Goal: Task Accomplishment & Management: Use online tool/utility

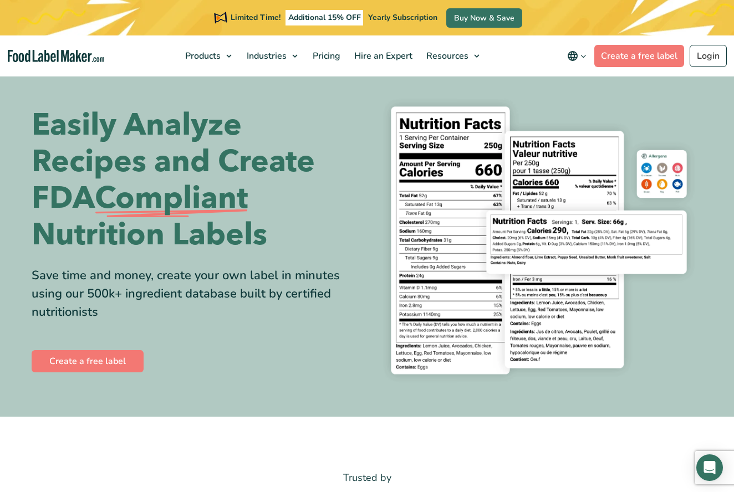
scroll to position [12, 0]
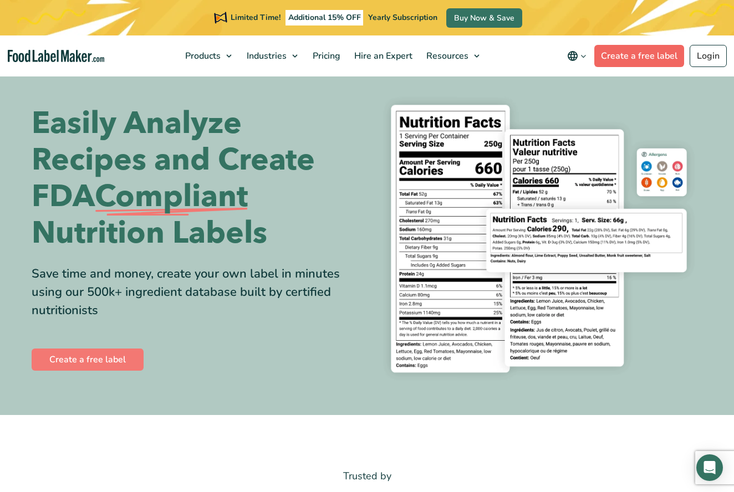
click at [621, 59] on link "Create a free label" at bounding box center [639, 56] width 90 height 22
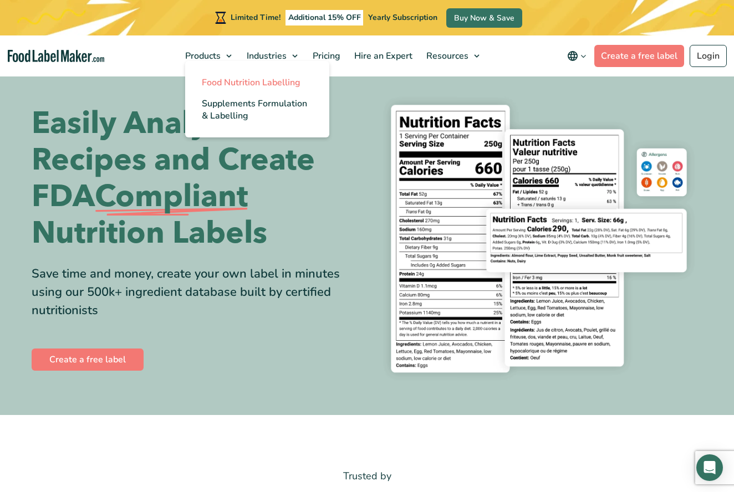
click at [209, 85] on span "Food Nutrition Labelling" at bounding box center [251, 82] width 99 height 12
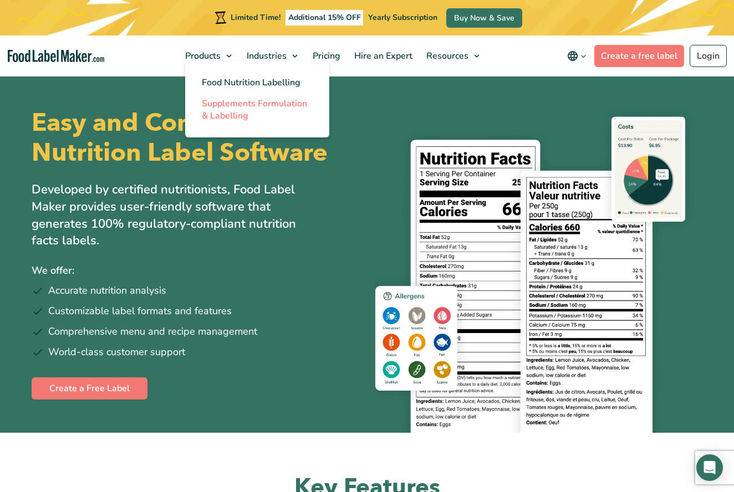
click at [221, 107] on span "Supplements Formulation & Labelling" at bounding box center [254, 110] width 105 height 24
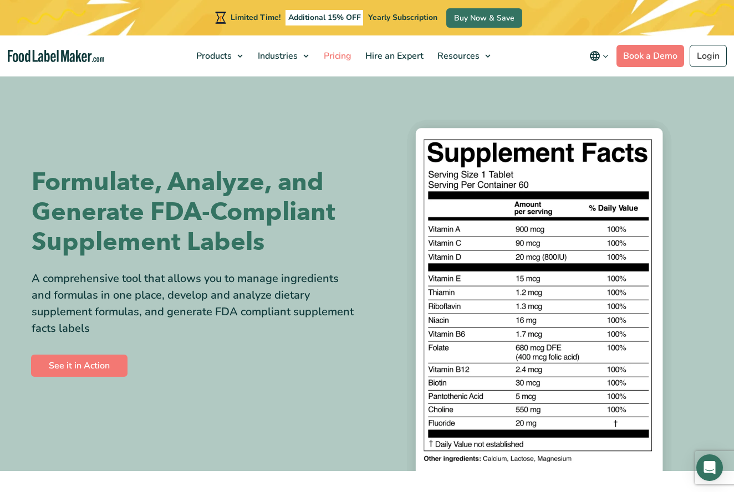
click at [337, 59] on span "Pricing" at bounding box center [336, 56] width 32 height 12
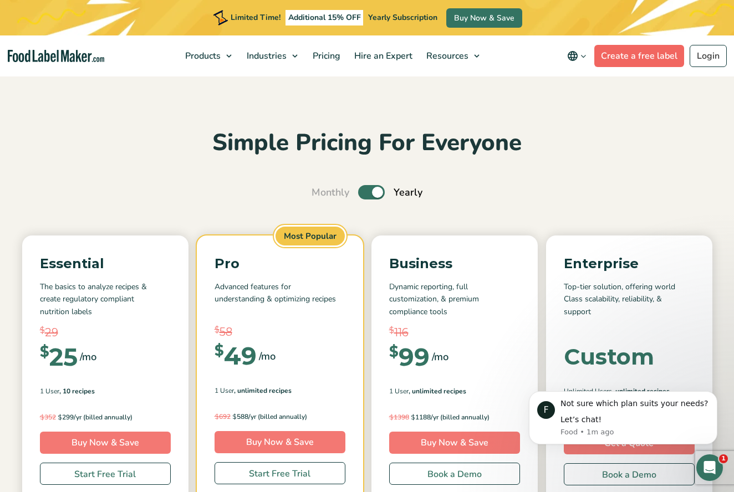
click at [631, 59] on link "Create a free label" at bounding box center [639, 56] width 90 height 22
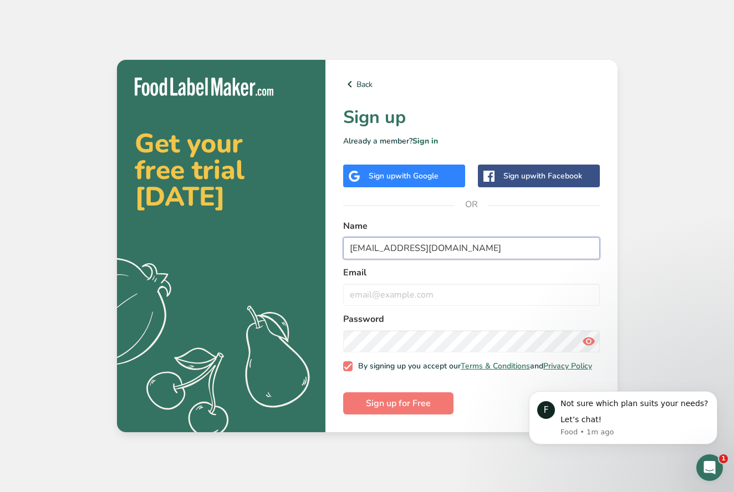
drag, startPoint x: 472, startPoint y: 247, endPoint x: 347, endPoint y: 243, distance: 124.7
click at [347, 243] on input "[EMAIL_ADDRESS][DOMAIN_NAME]" at bounding box center [471, 248] width 257 height 22
click at [347, 244] on input "[EMAIL_ADDRESS][DOMAIN_NAME]" at bounding box center [471, 248] width 257 height 22
click at [483, 245] on input "[EMAIL_ADDRESS][DOMAIN_NAME]" at bounding box center [471, 248] width 257 height 22
type input "[PERSON_NAME]"
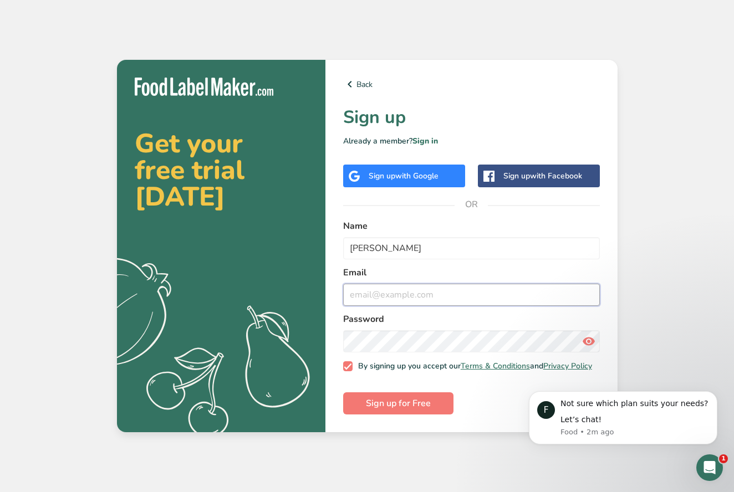
click at [467, 287] on input "email" at bounding box center [471, 295] width 257 height 22
type input "[EMAIL_ADDRESS][DOMAIN_NAME]"
click at [586, 338] on icon at bounding box center [588, 341] width 13 height 20
click at [413, 408] on span "Sign up for Free" at bounding box center [398, 403] width 65 height 13
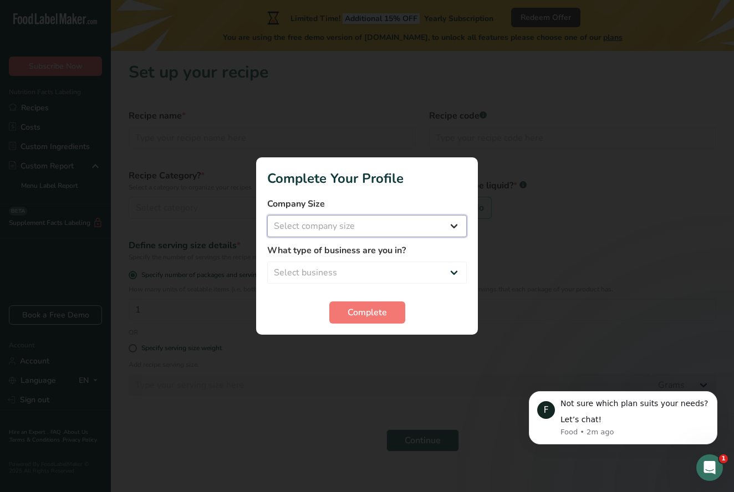
select select "1"
select select "8"
click at [388, 309] on button "Complete" at bounding box center [367, 312] width 76 height 22
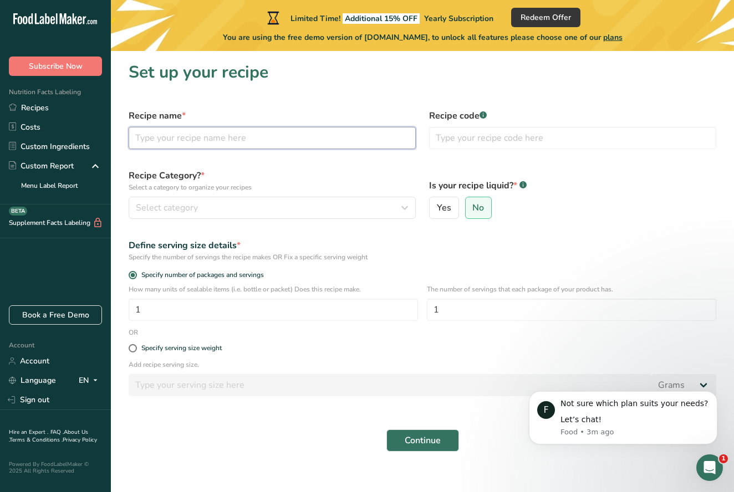
click at [227, 144] on input "text" at bounding box center [272, 138] width 287 height 22
type input "Protein Almond Bites"
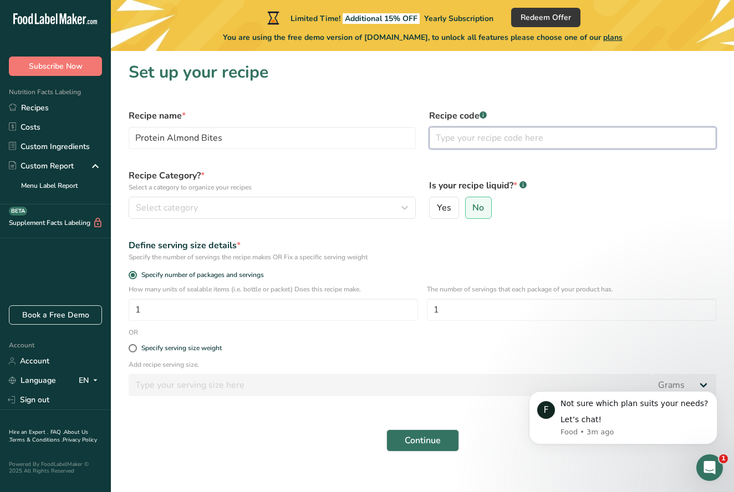
click at [485, 140] on input "text" at bounding box center [572, 138] width 287 height 22
click at [269, 206] on div "Select category" at bounding box center [269, 207] width 266 height 13
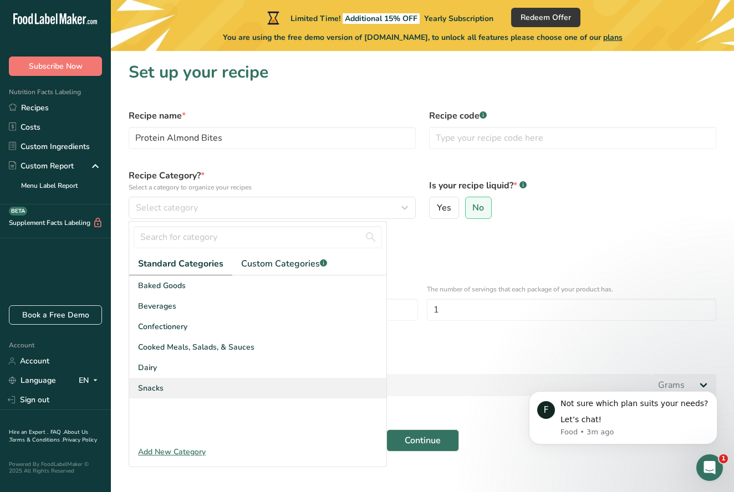
click at [217, 387] on div "Snacks" at bounding box center [257, 388] width 257 height 21
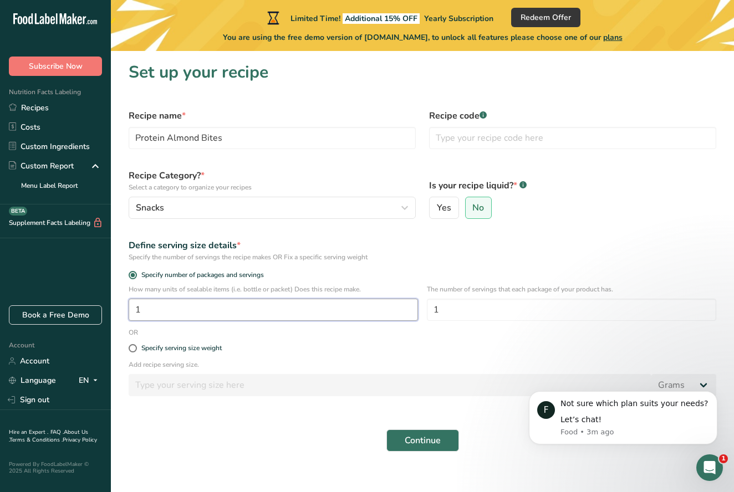
click at [209, 306] on input "1" at bounding box center [273, 310] width 289 height 22
type input "10"
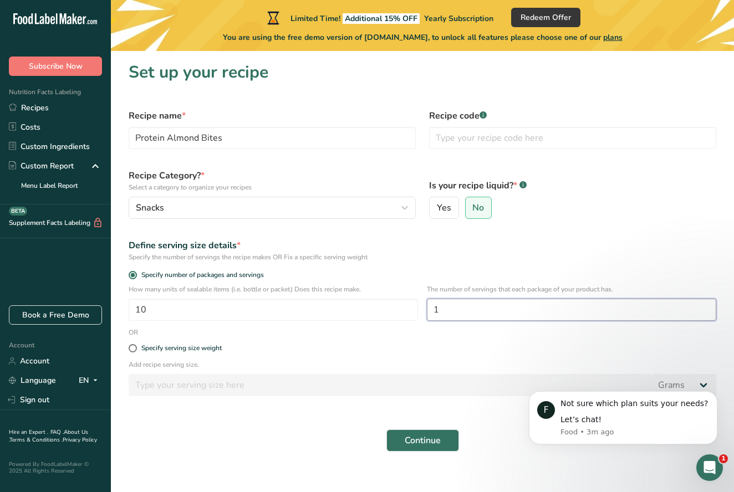
click at [450, 307] on input "1" at bounding box center [571, 310] width 289 height 22
type input "10"
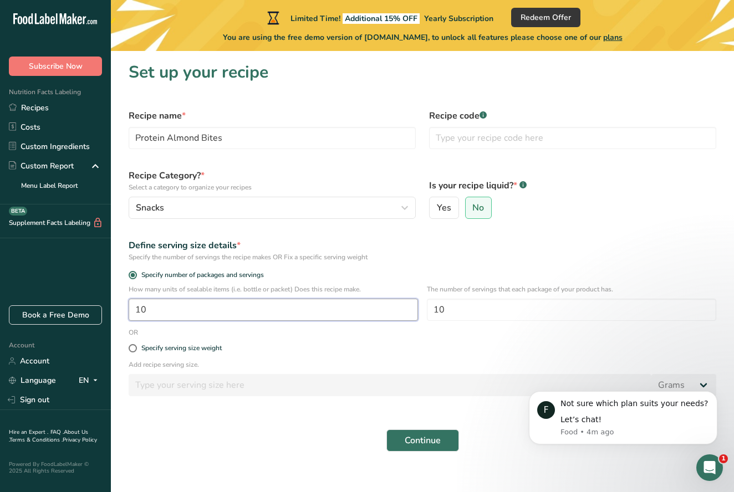
click at [167, 310] on input "10" at bounding box center [273, 310] width 289 height 22
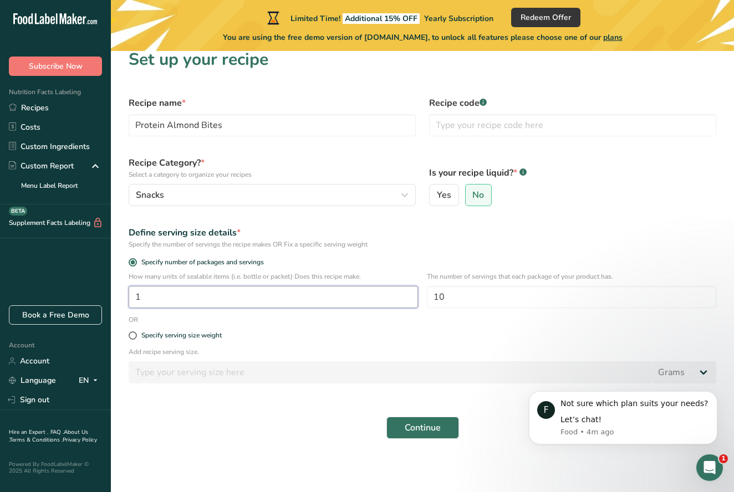
scroll to position [13, 0]
type input "1"
click at [451, 298] on input "10" at bounding box center [571, 297] width 289 height 22
type input "10"
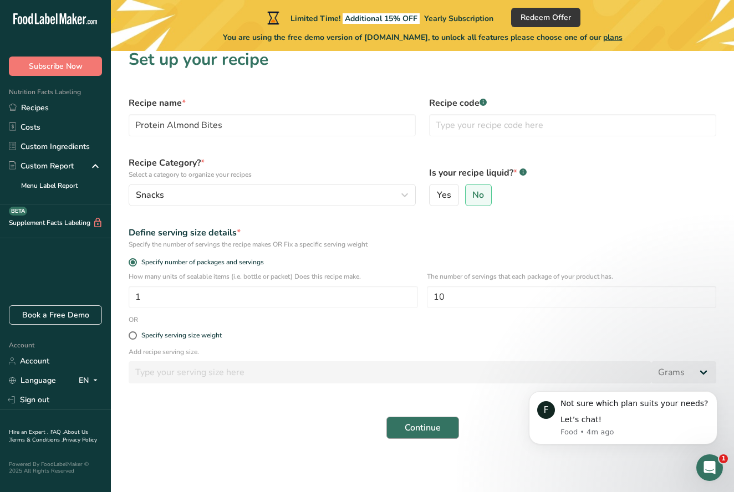
click at [418, 425] on span "Continue" at bounding box center [423, 427] width 36 height 13
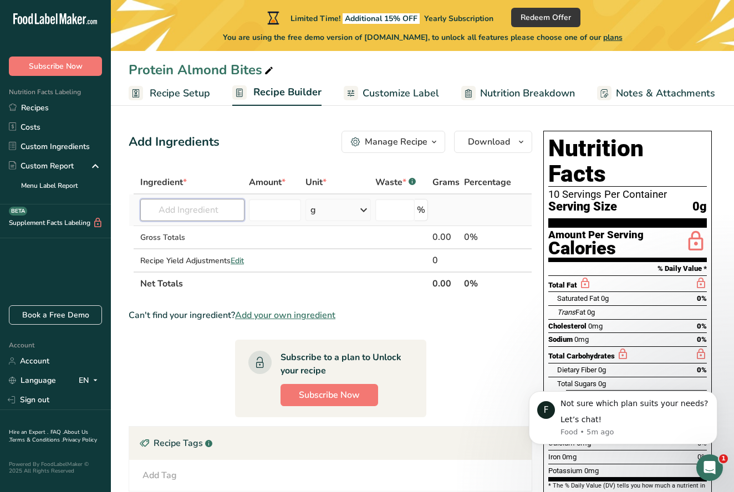
click at [197, 213] on input "text" at bounding box center [192, 210] width 104 height 22
type input "Vanilla Protein"
click at [191, 233] on p "Vanilla Protein Powder" at bounding box center [194, 233] width 91 height 12
type input "Vanilla Protein Powder"
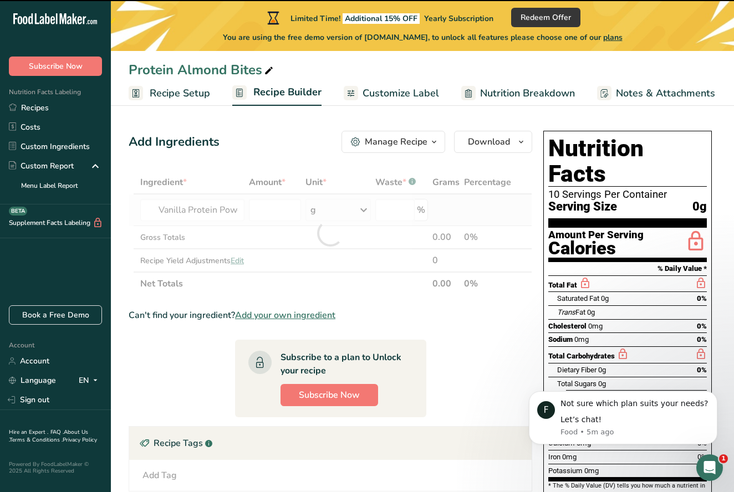
type input "0"
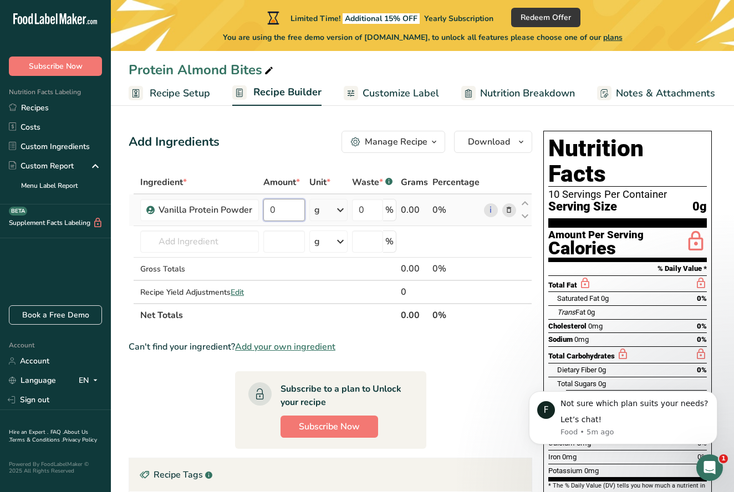
click at [280, 212] on input "0" at bounding box center [284, 210] width 42 height 22
type input "42"
type input "42.3"
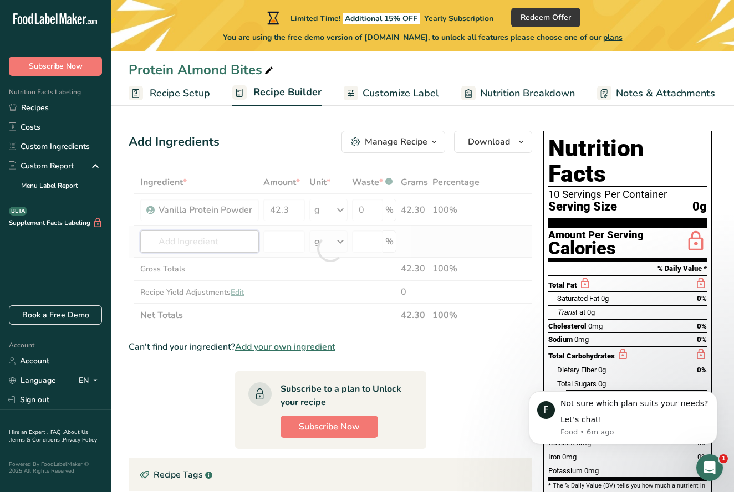
click at [220, 242] on div "Ingredient * Amount * Unit * Waste * .a-a{fill:#347362;}.b-a{fill:#fff;} Grams …" at bounding box center [330, 249] width 403 height 156
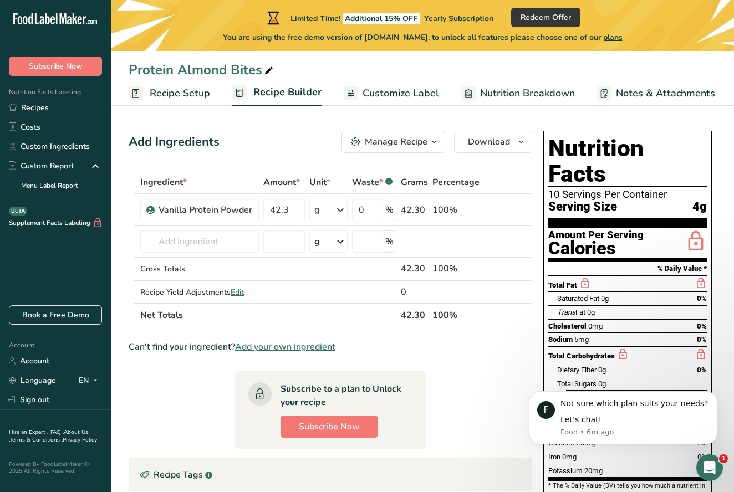
click at [374, 146] on div "Manage Recipe" at bounding box center [396, 141] width 63 height 13
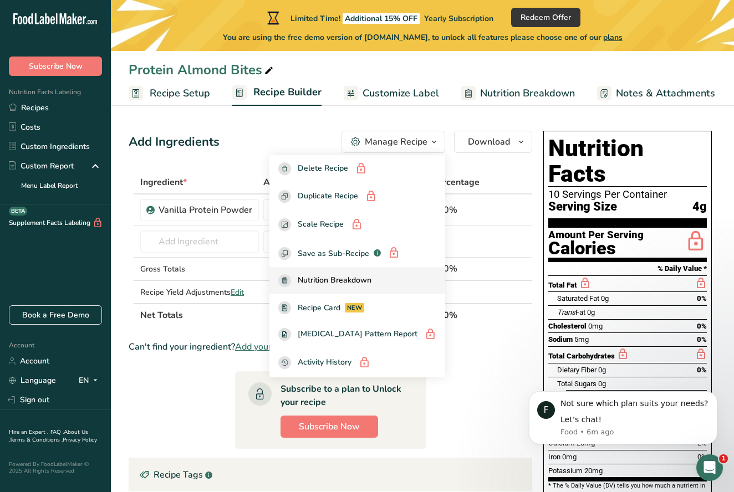
click at [320, 276] on span "Nutrition Breakdown" at bounding box center [335, 280] width 74 height 13
select select "Calories"
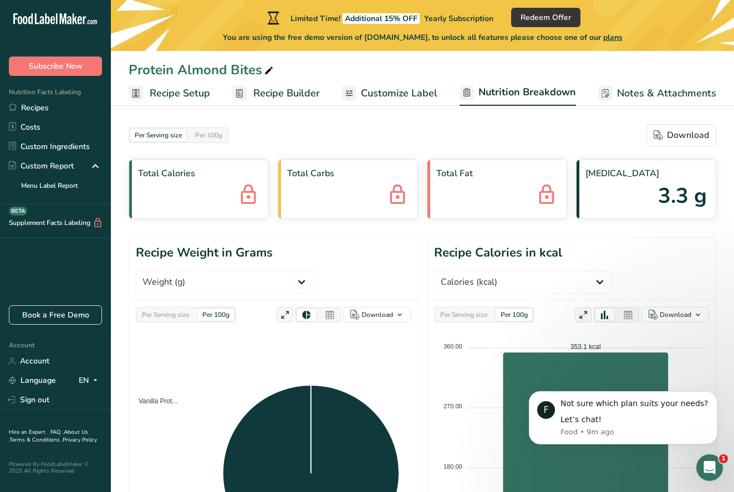
scroll to position [2, 0]
click at [260, 93] on span "Recipe Builder" at bounding box center [286, 93] width 66 height 15
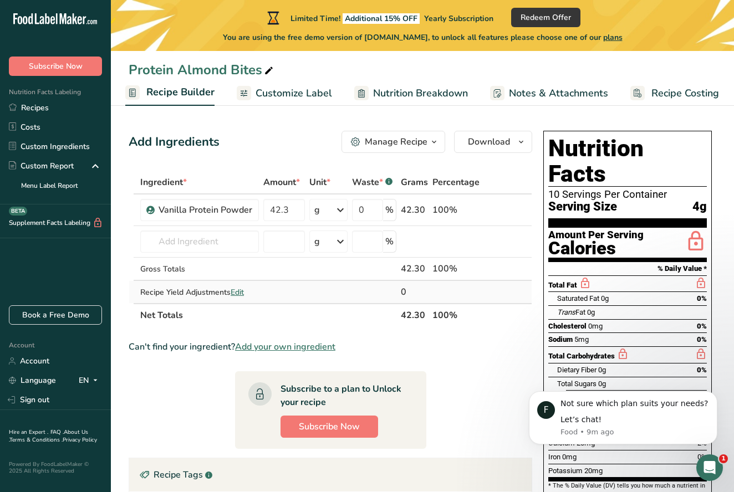
click at [240, 292] on span "Edit" at bounding box center [237, 292] width 13 height 11
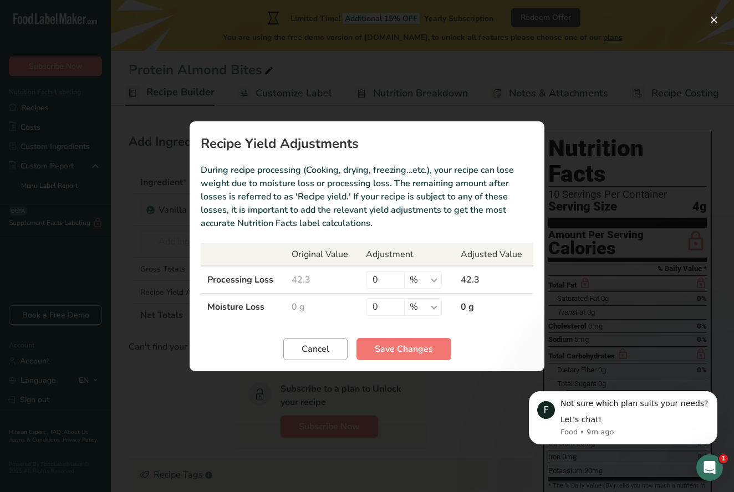
click at [318, 345] on span "Cancel" at bounding box center [315, 348] width 28 height 13
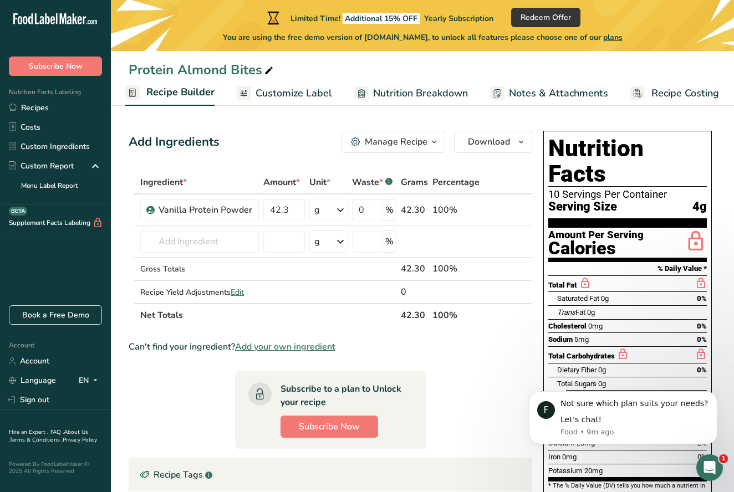
click at [396, 95] on span "Nutrition Breakdown" at bounding box center [420, 93] width 95 height 15
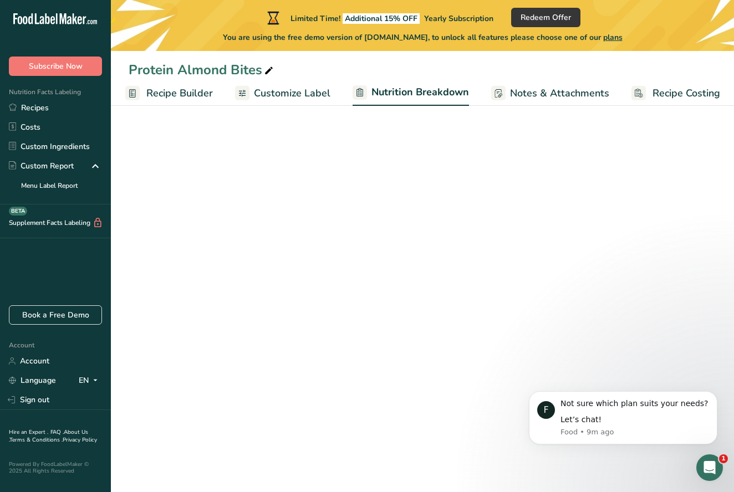
scroll to position [0, 110]
select select "Calories"
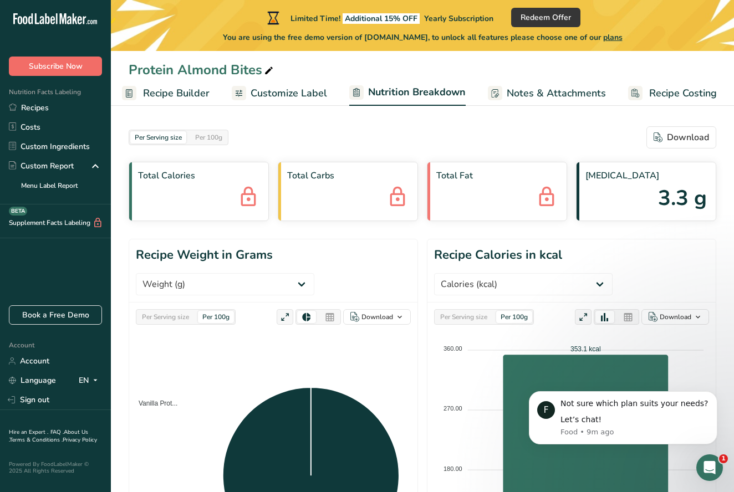
click at [54, 71] on span "Subscribe Now" at bounding box center [56, 66] width 54 height 12
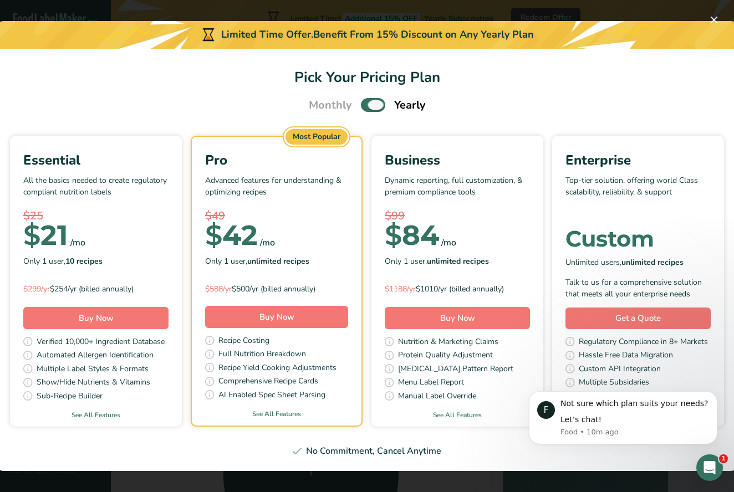
click at [376, 107] on span "Pick Your Pricing Plan Modal" at bounding box center [373, 105] width 24 height 14
click at [368, 107] on input "Pick Your Pricing Plan Modal" at bounding box center [364, 104] width 7 height 7
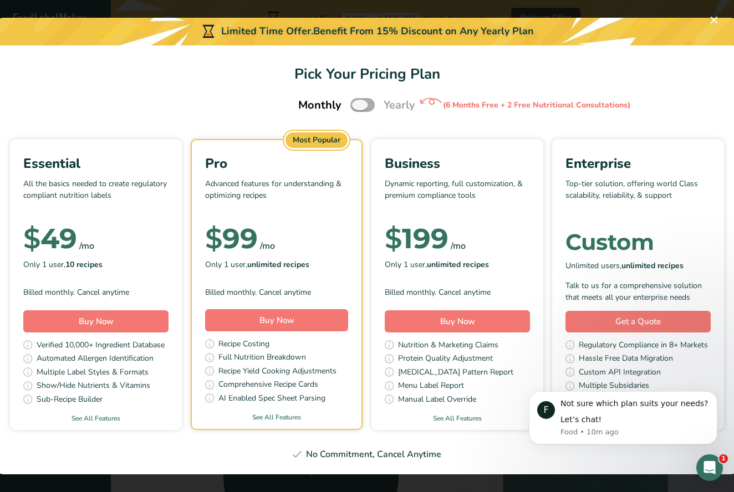
click at [356, 106] on span "Pick Your Pricing Plan Modal" at bounding box center [362, 105] width 24 height 14
click at [356, 106] on input "Pick Your Pricing Plan Modal" at bounding box center [353, 104] width 7 height 7
checkbox input "true"
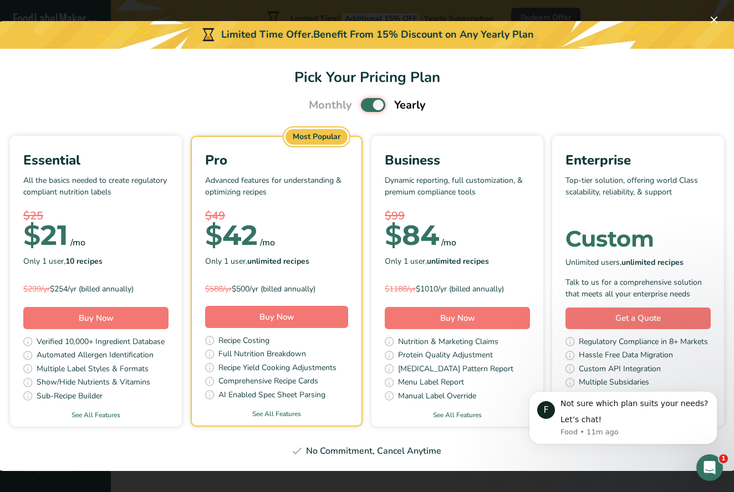
scroll to position [0, 109]
